Goal: Information Seeking & Learning: Learn about a topic

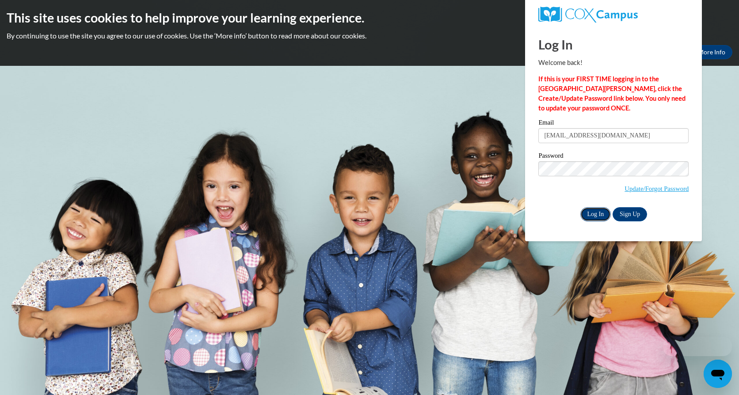
click at [594, 217] on input "Log In" at bounding box center [595, 214] width 31 height 14
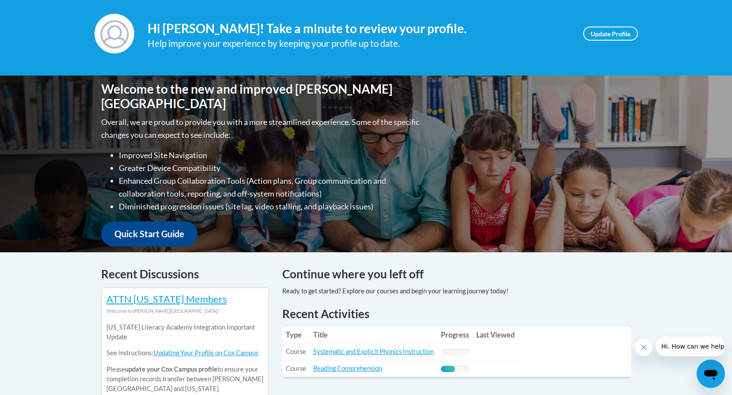
scroll to position [44, 0]
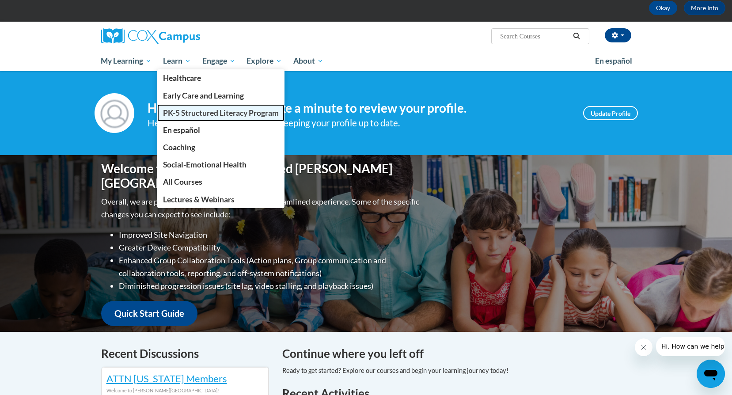
click at [185, 114] on span "PK-5 Structured Literacy Program" at bounding box center [221, 112] width 116 height 9
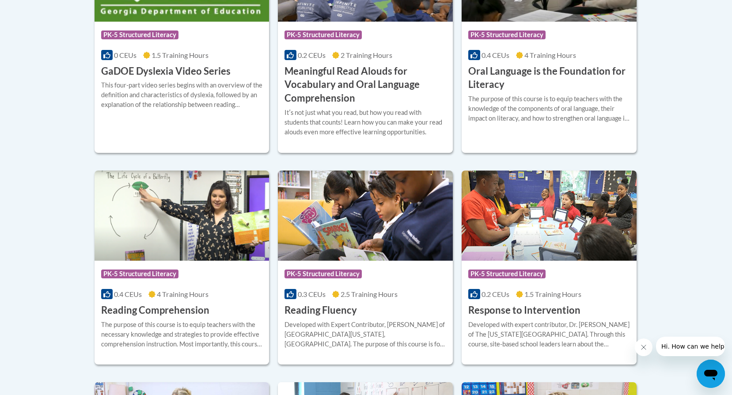
scroll to position [707, 0]
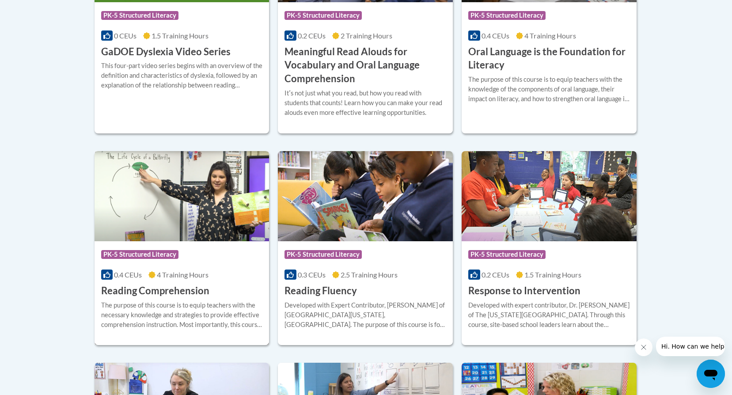
click at [228, 301] on div "The purpose of this course is to equip teachers with the necessary knowledge an…" at bounding box center [182, 314] width 162 height 29
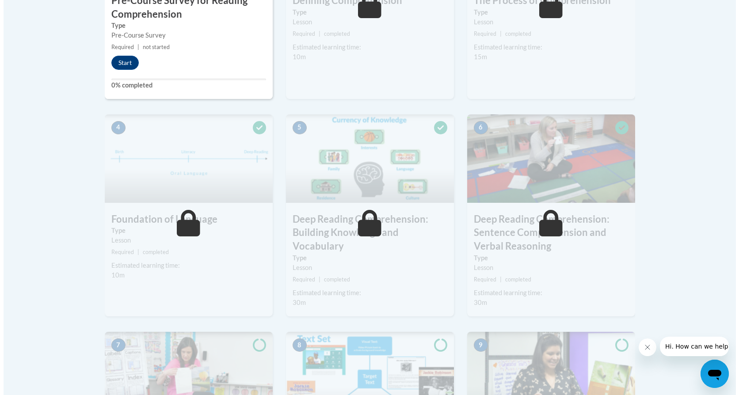
scroll to position [177, 0]
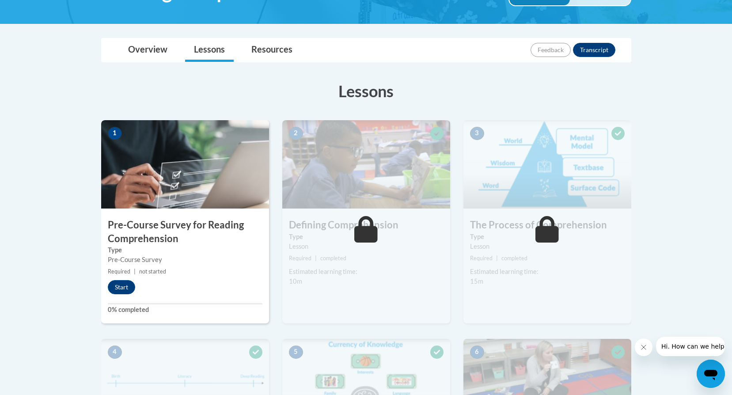
click at [374, 230] on icon at bounding box center [365, 229] width 23 height 27
click at [114, 288] on button "Start" at bounding box center [121, 287] width 27 height 14
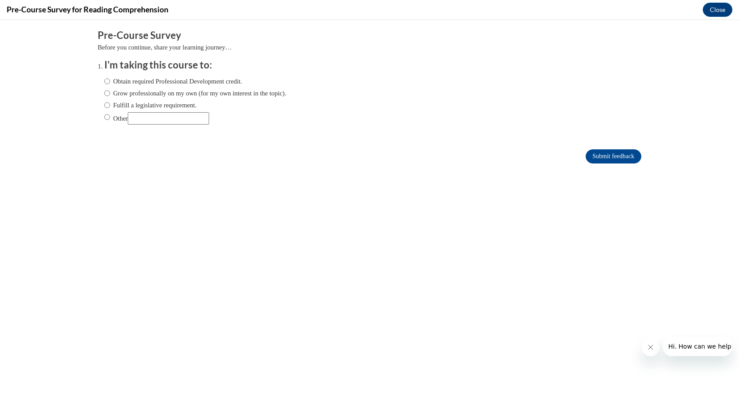
scroll to position [0, 0]
click at [104, 94] on input "Grow professionally on my own (for my own interest in the topic)." at bounding box center [107, 93] width 6 height 10
radio input "true"
click at [586, 158] on input "Submit feedback" at bounding box center [614, 156] width 56 height 14
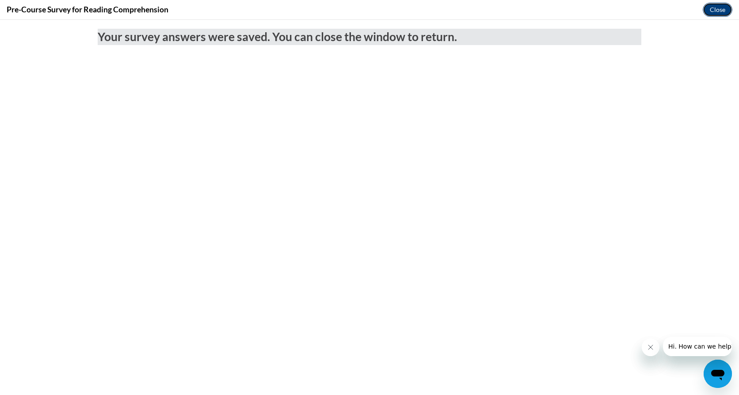
click at [703, 10] on button "Close" at bounding box center [718, 10] width 30 height 14
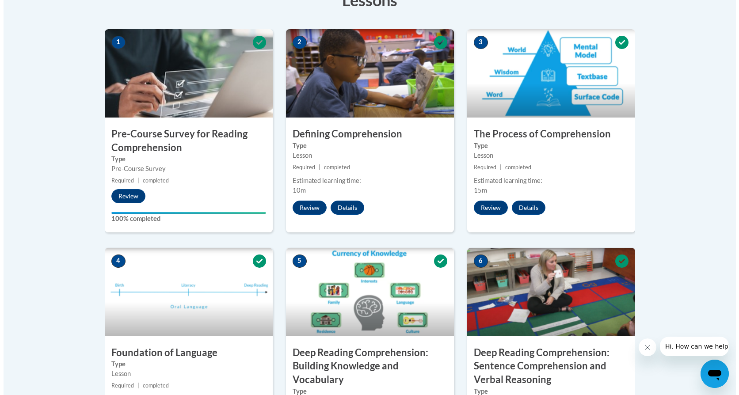
scroll to position [265, 0]
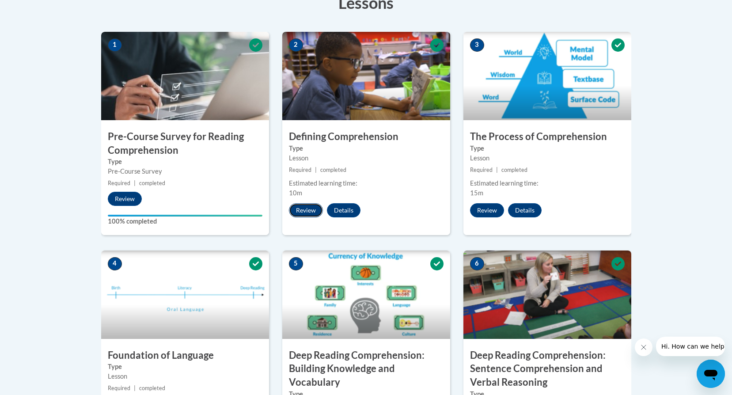
click at [313, 209] on button "Review" at bounding box center [306, 210] width 34 height 14
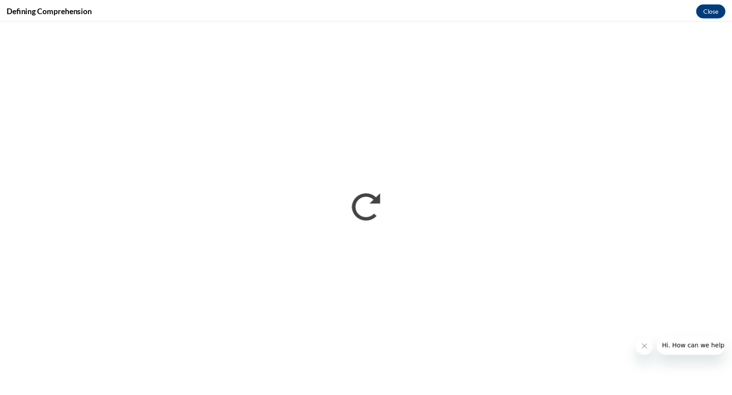
scroll to position [0, 0]
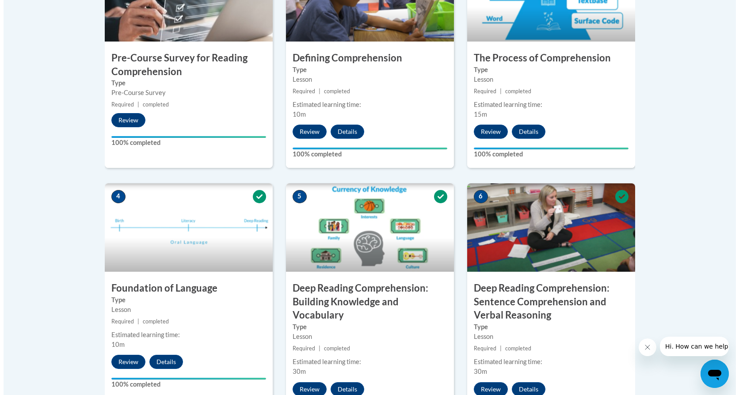
scroll to position [309, 0]
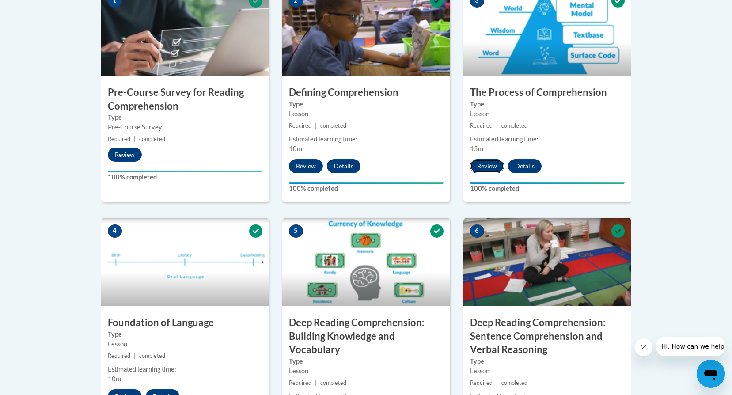
click at [491, 164] on button "Review" at bounding box center [487, 166] width 34 height 14
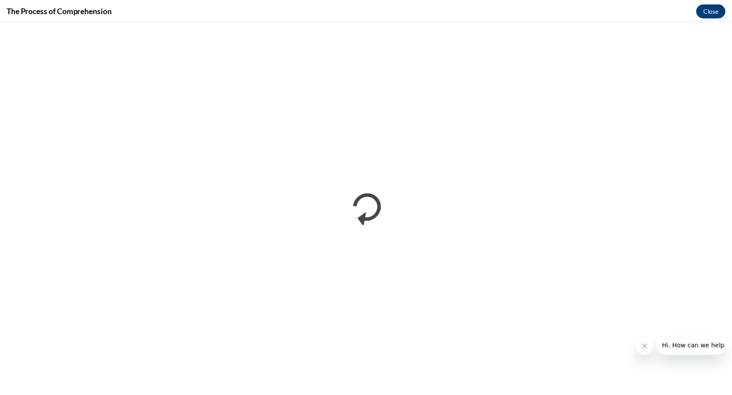
scroll to position [0, 0]
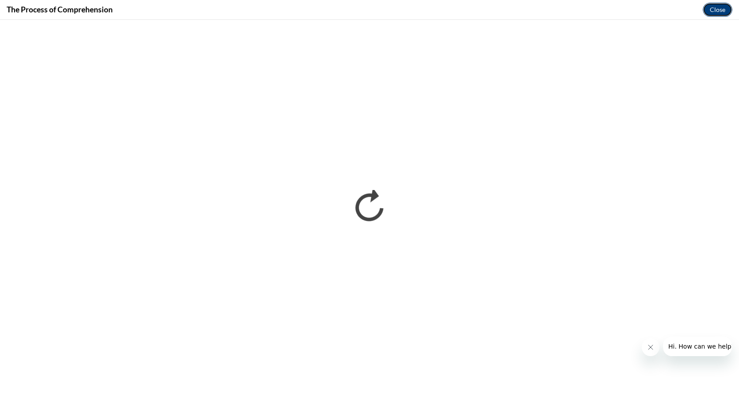
click at [726, 10] on button "Close" at bounding box center [718, 10] width 30 height 14
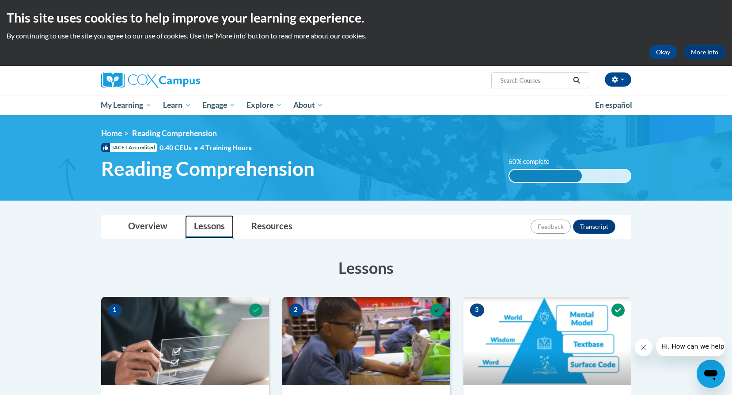
click at [195, 228] on link "Lessons" at bounding box center [209, 226] width 49 height 23
click at [145, 232] on link "Overview" at bounding box center [147, 226] width 57 height 23
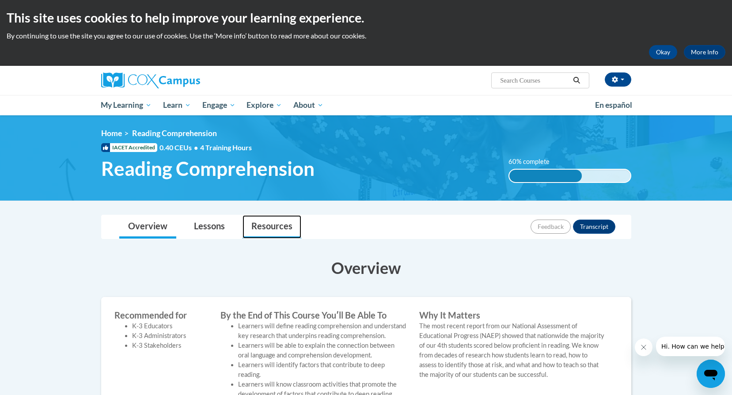
click at [286, 230] on link "Resources" at bounding box center [272, 226] width 59 height 23
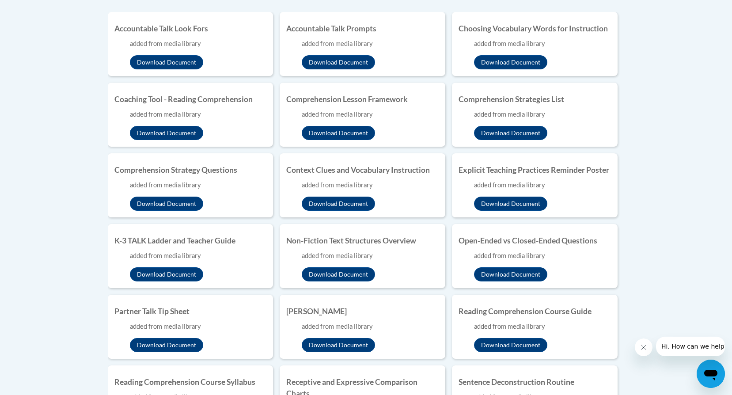
scroll to position [177, 0]
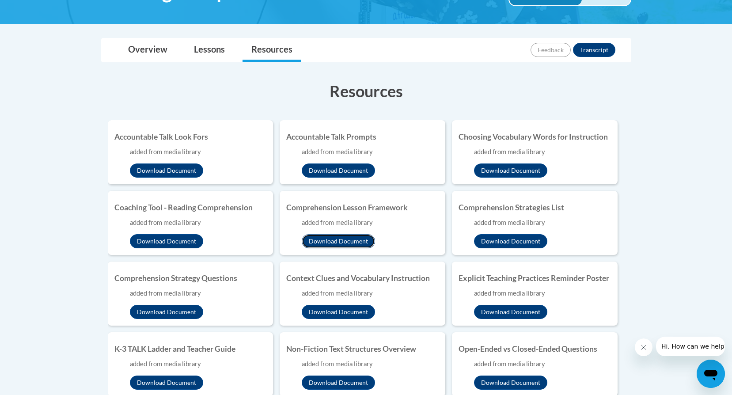
click at [350, 241] on button "Download Document" at bounding box center [338, 241] width 73 height 14
